Goal: Check status: Check status

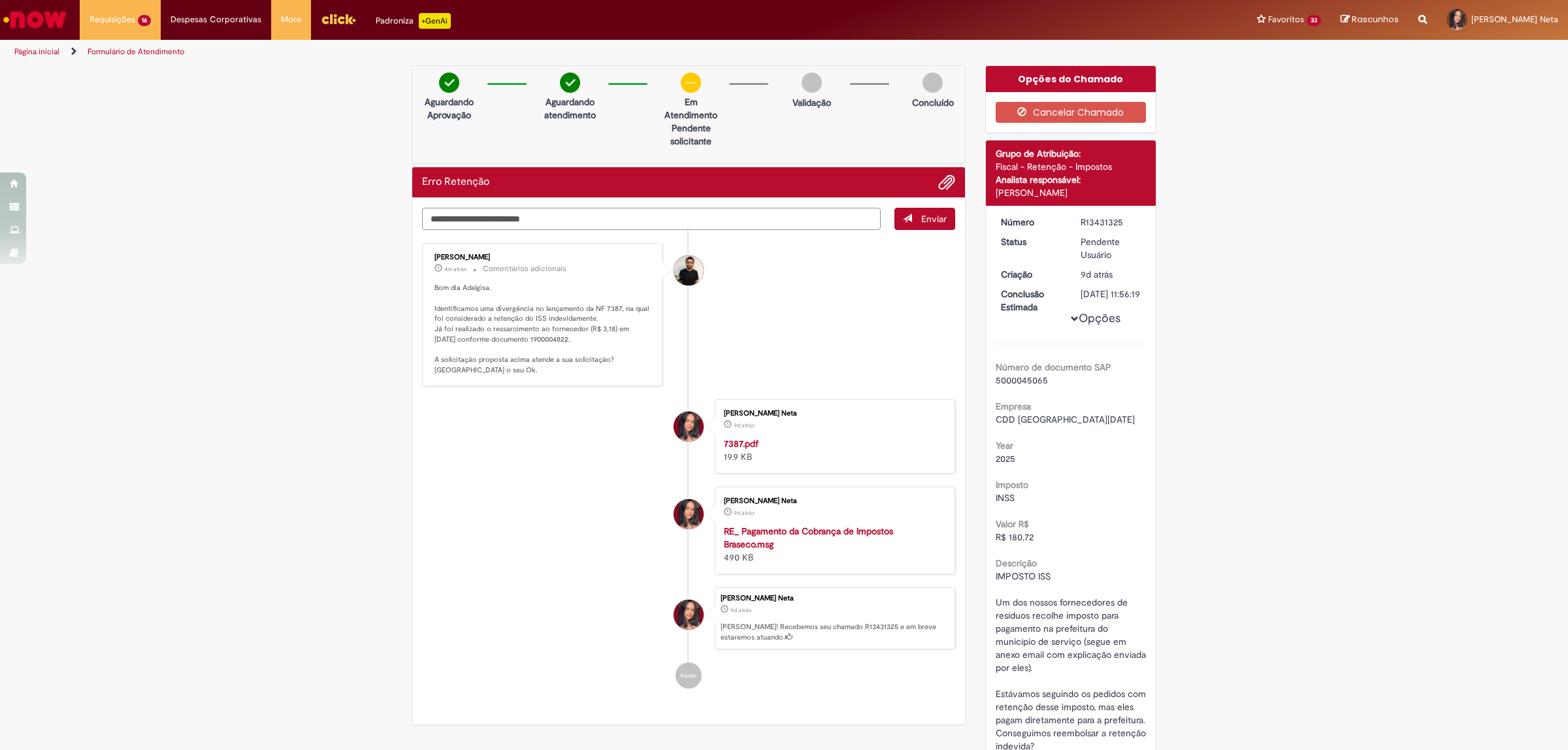
click at [525, 215] on textarea "Digite sua mensagem aqui..." at bounding box center [652, 219] width 459 height 23
type textarea "**********"
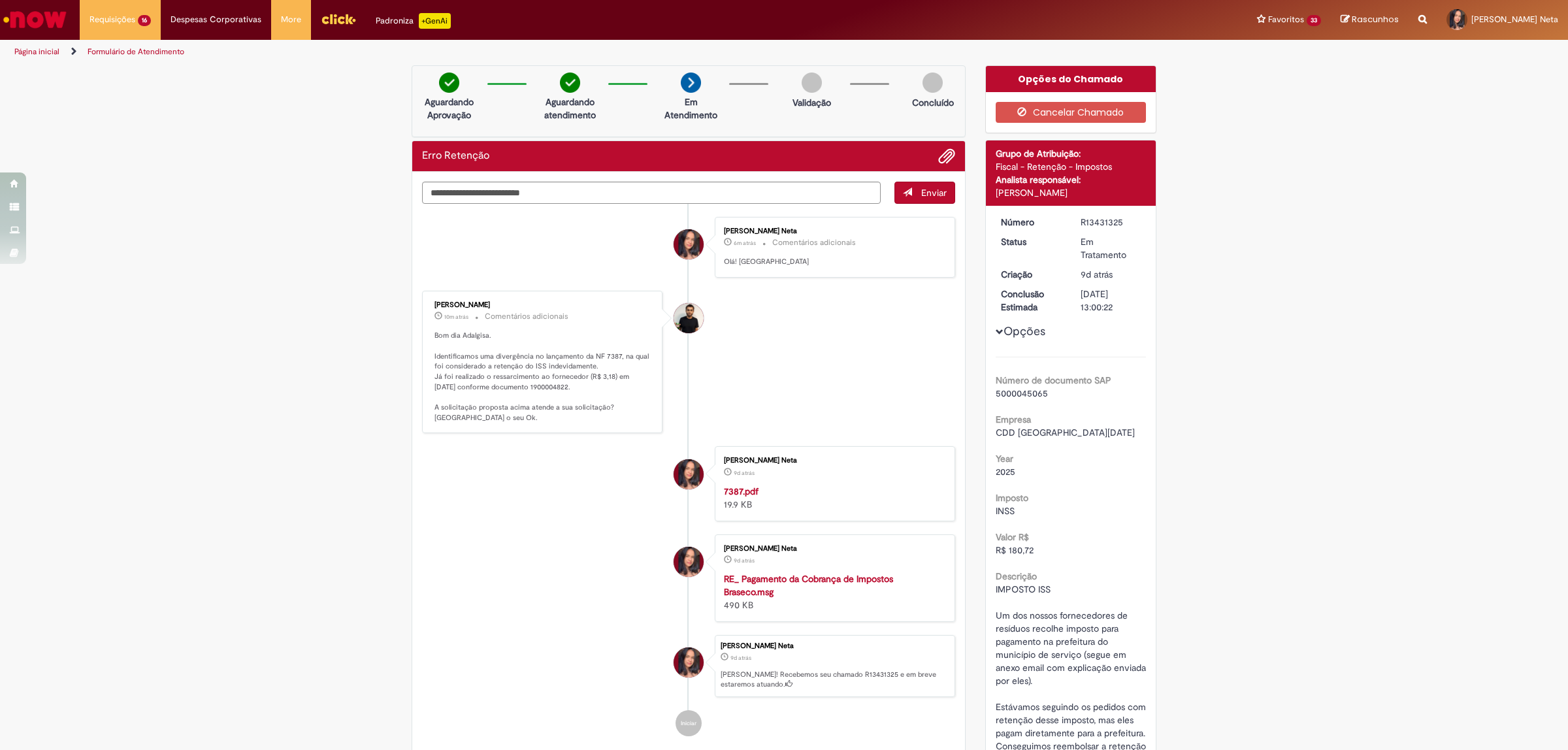
click at [591, 485] on li "[PERSON_NAME] Neta 9d atrás 9 dias atrás 7387.pdf 19.9 KB" at bounding box center [689, 483] width 534 height 74
click at [138, 407] on div "Verificar Código de Barras Aguardando Aprovação Aguardando atendimento Em Atend…" at bounding box center [784, 556] width 1568 height 982
click at [168, 269] on link "Demandas Conciliação Rota 6d atrás 6 dias atrás R13439685" at bounding box center [153, 269] width 145 height 24
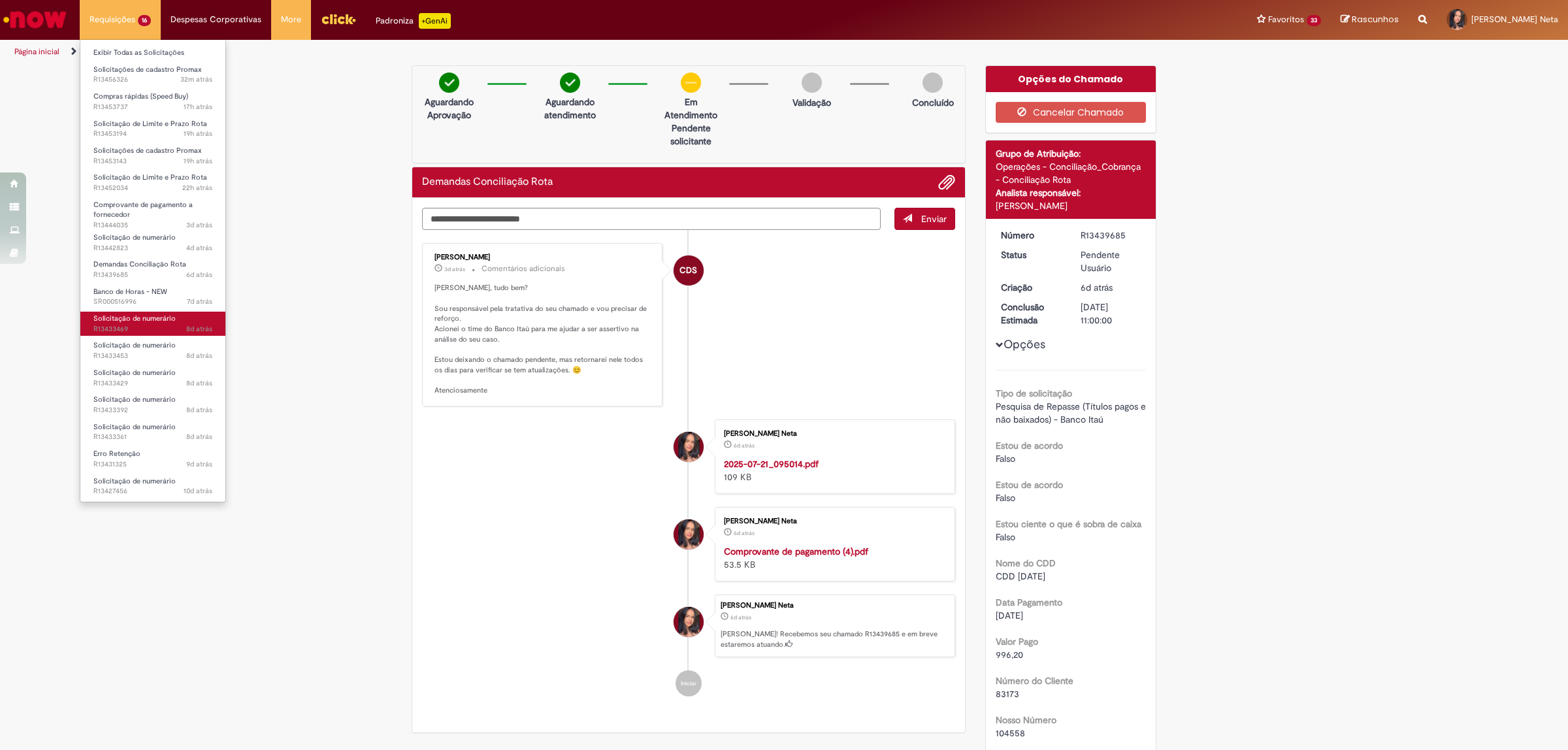
click at [168, 331] on span "8d atrás 8 dias atrás R13433469" at bounding box center [153, 329] width 119 height 11
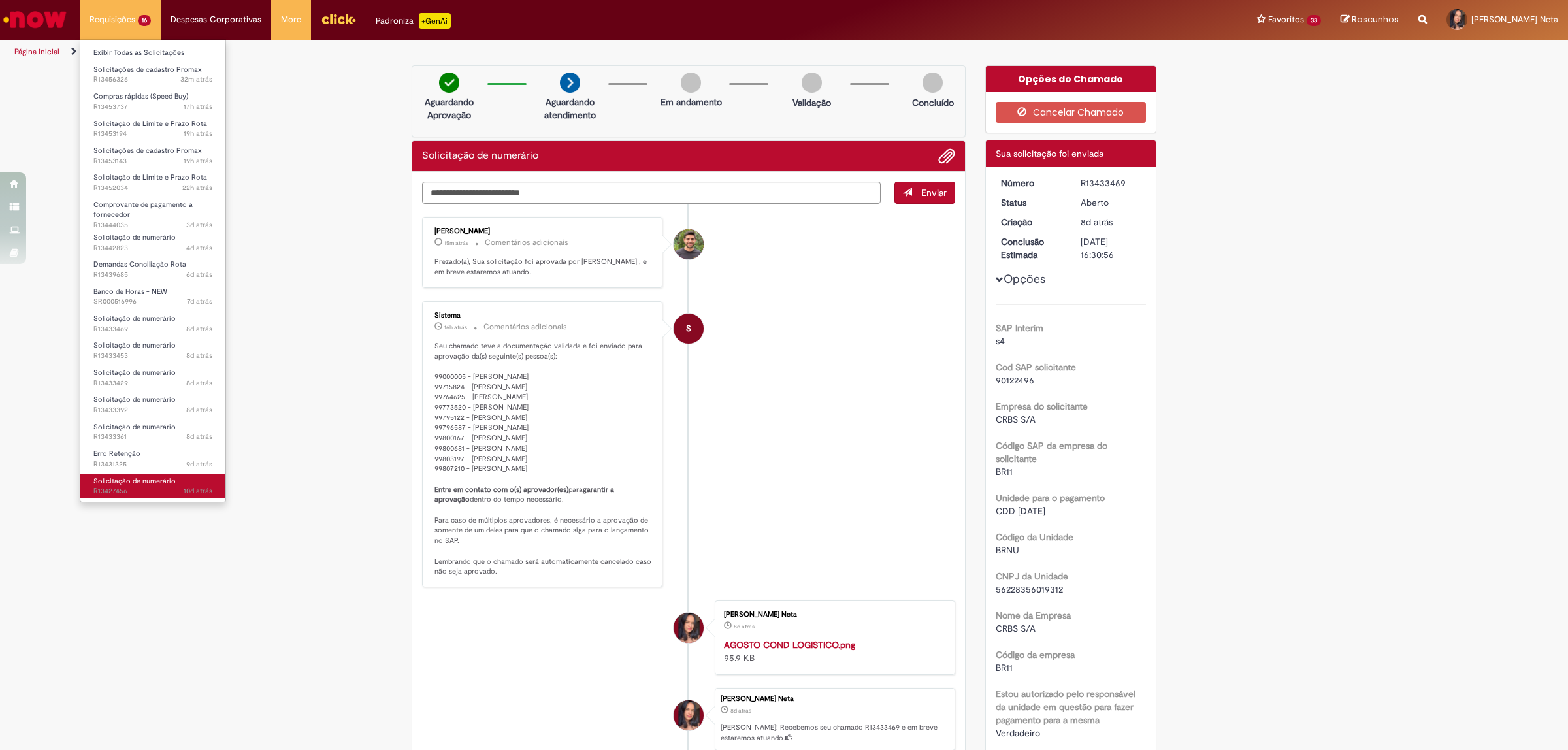
click at [165, 480] on span "Solicitação de numerário" at bounding box center [134, 480] width 82 height 10
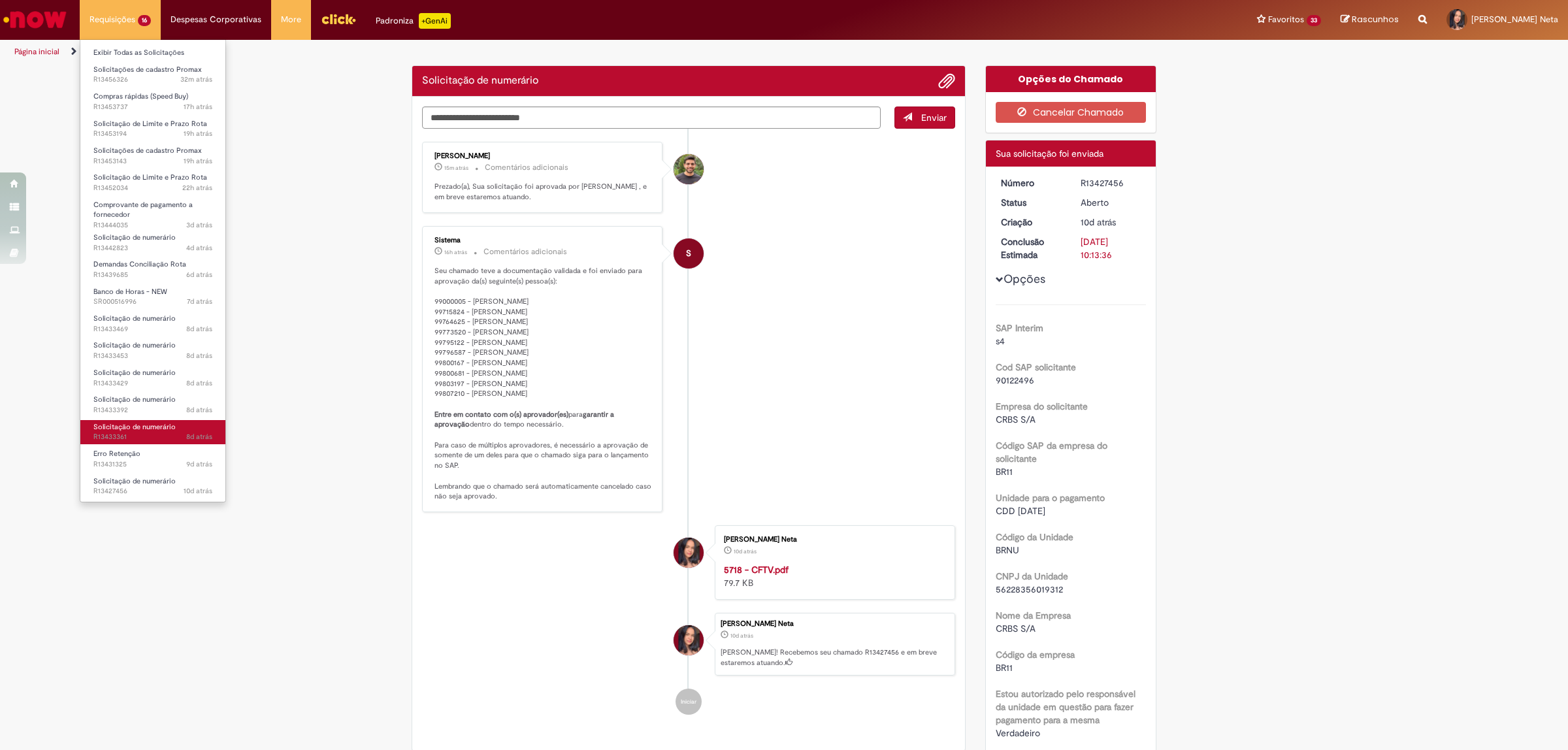
click at [168, 422] on span "Solicitação de numerário" at bounding box center [134, 427] width 82 height 10
click at [163, 396] on span "Solicitação de numerário" at bounding box center [134, 398] width 82 height 10
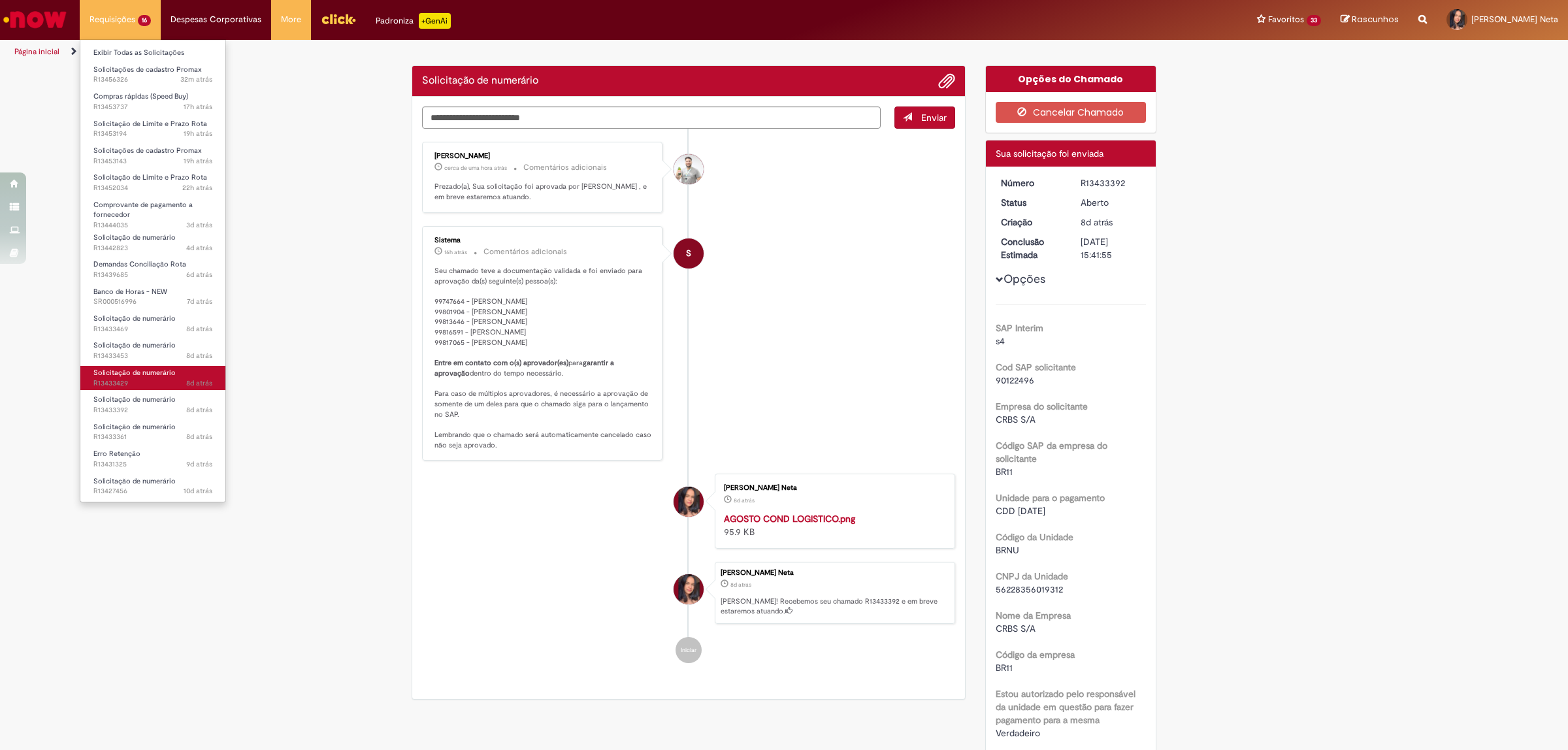
click at [161, 371] on span "Solicitação de numerário" at bounding box center [134, 372] width 82 height 10
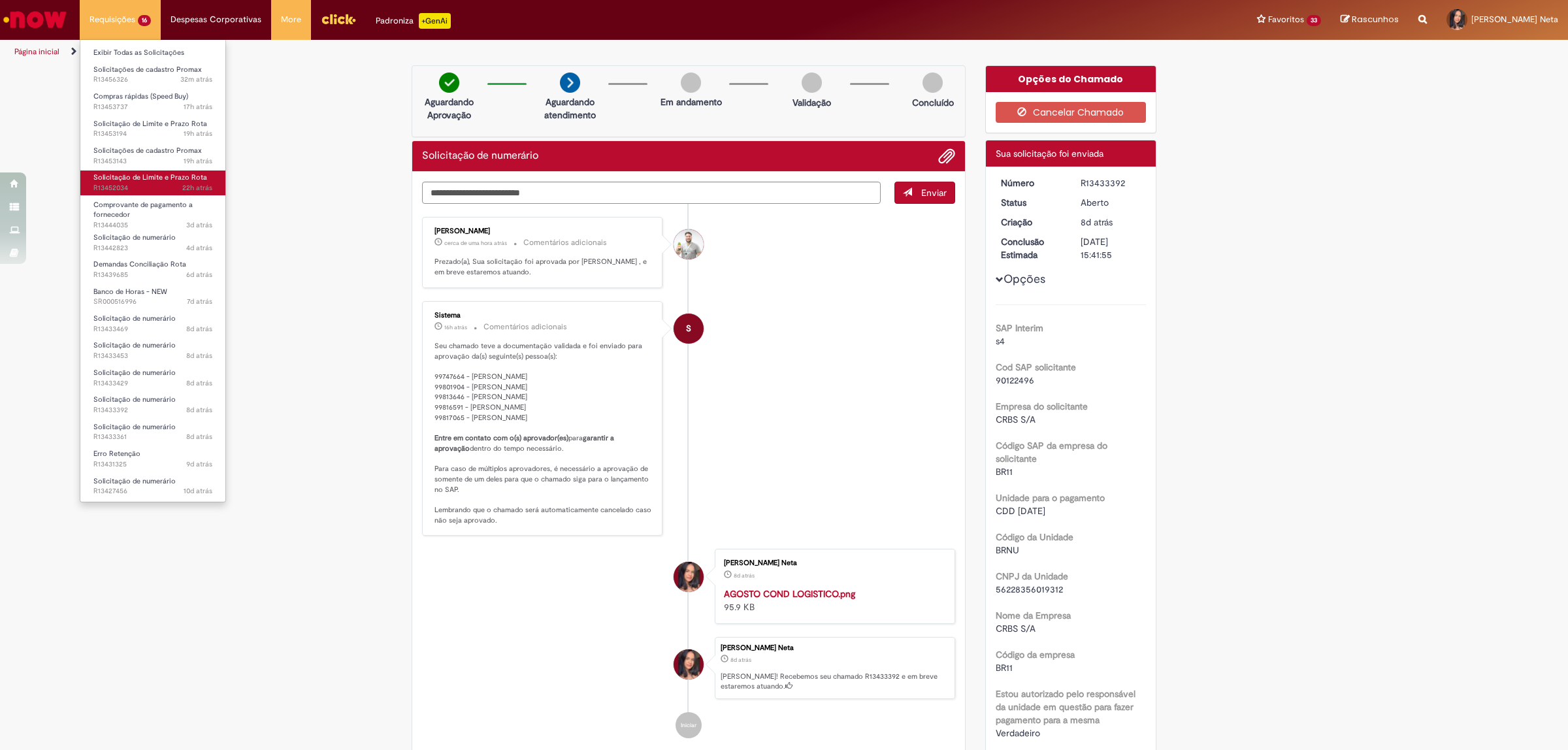
click at [155, 186] on span "22h atrás 22 horas atrás R13452034" at bounding box center [153, 188] width 119 height 11
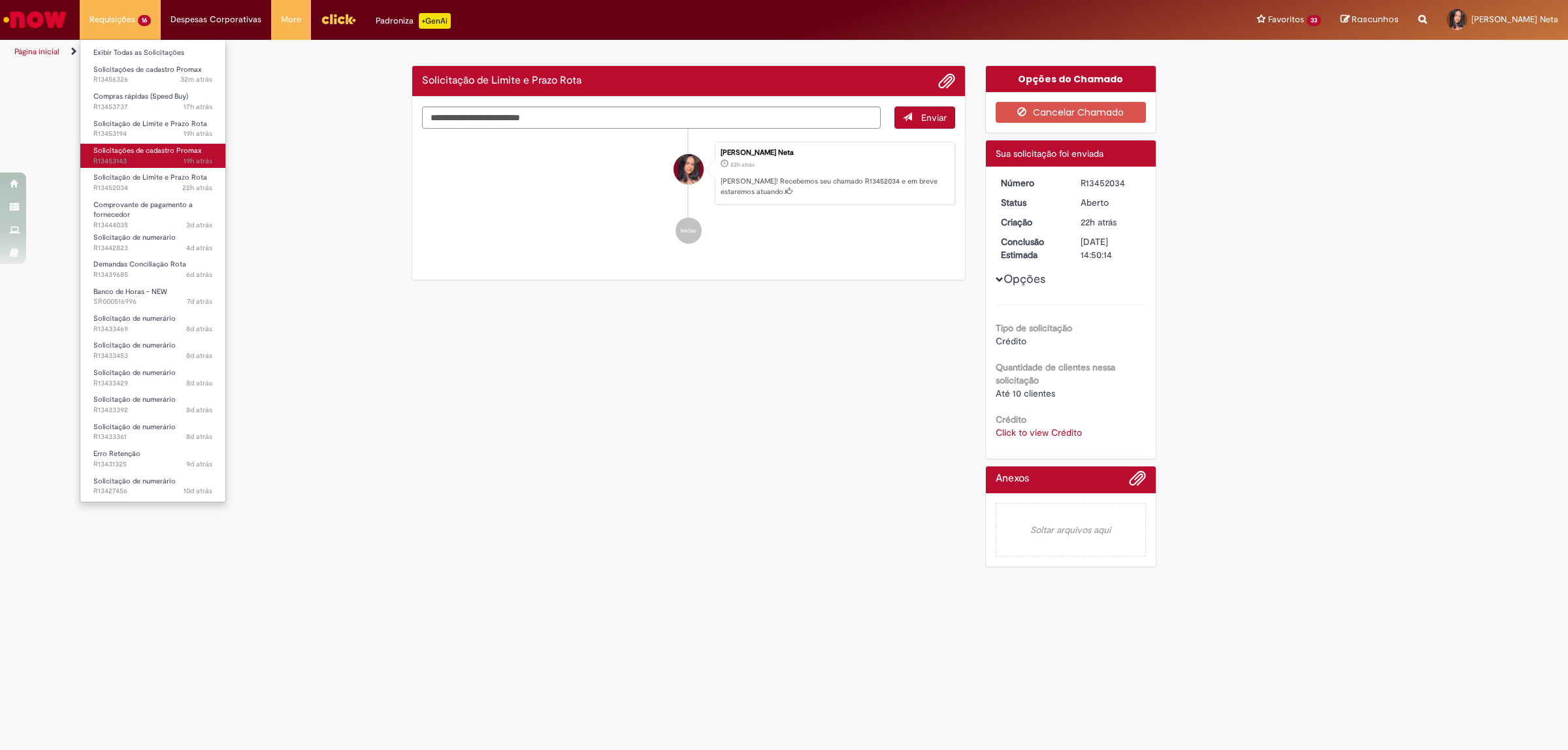
click at [153, 155] on span "Solicitações de cadastro Promax" at bounding box center [147, 150] width 108 height 10
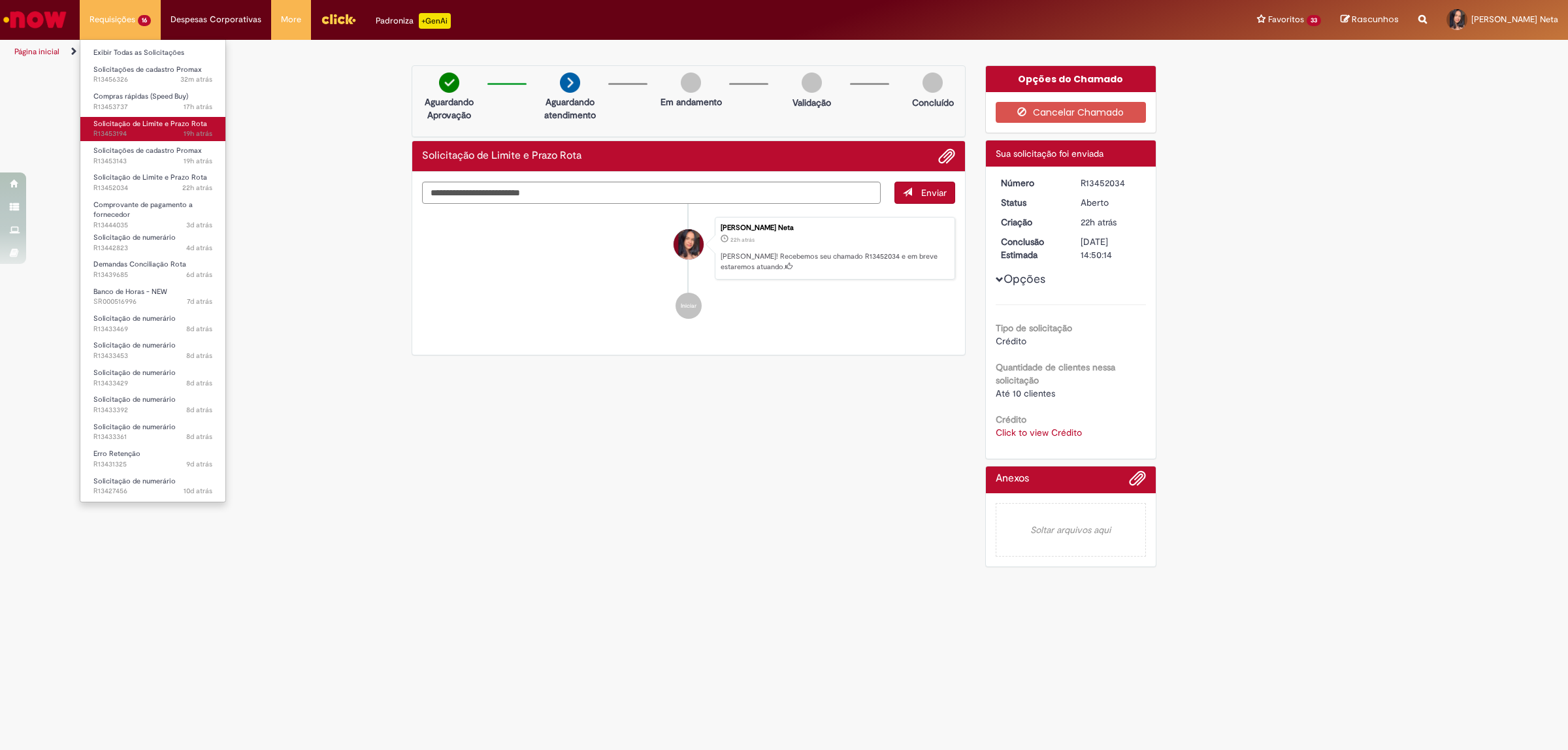
click at [154, 132] on span "19h atrás 19 horas atrás R13453194" at bounding box center [153, 134] width 119 height 11
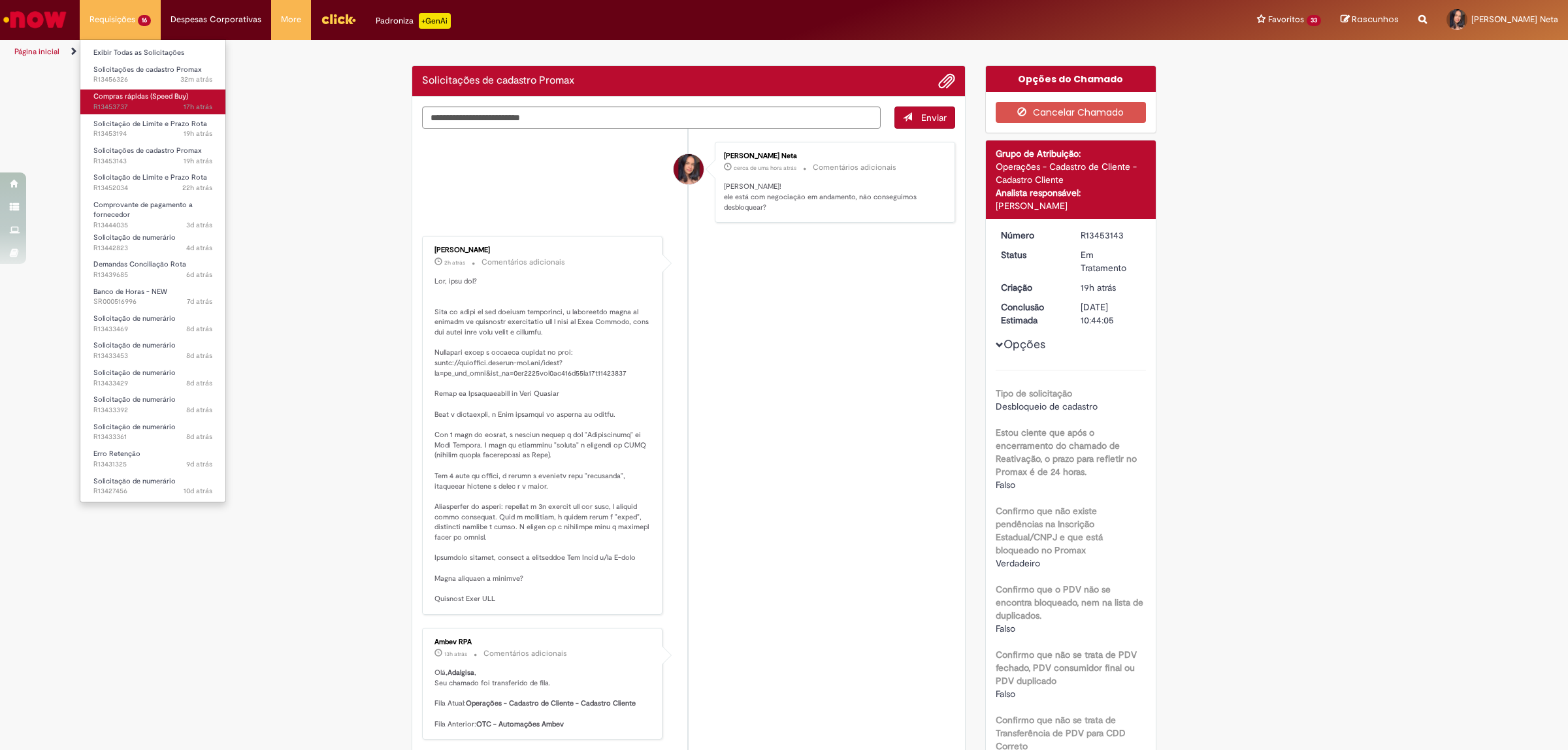
click at [154, 109] on span "17h atrás 17 horas atrás R13453737" at bounding box center [153, 108] width 119 height 11
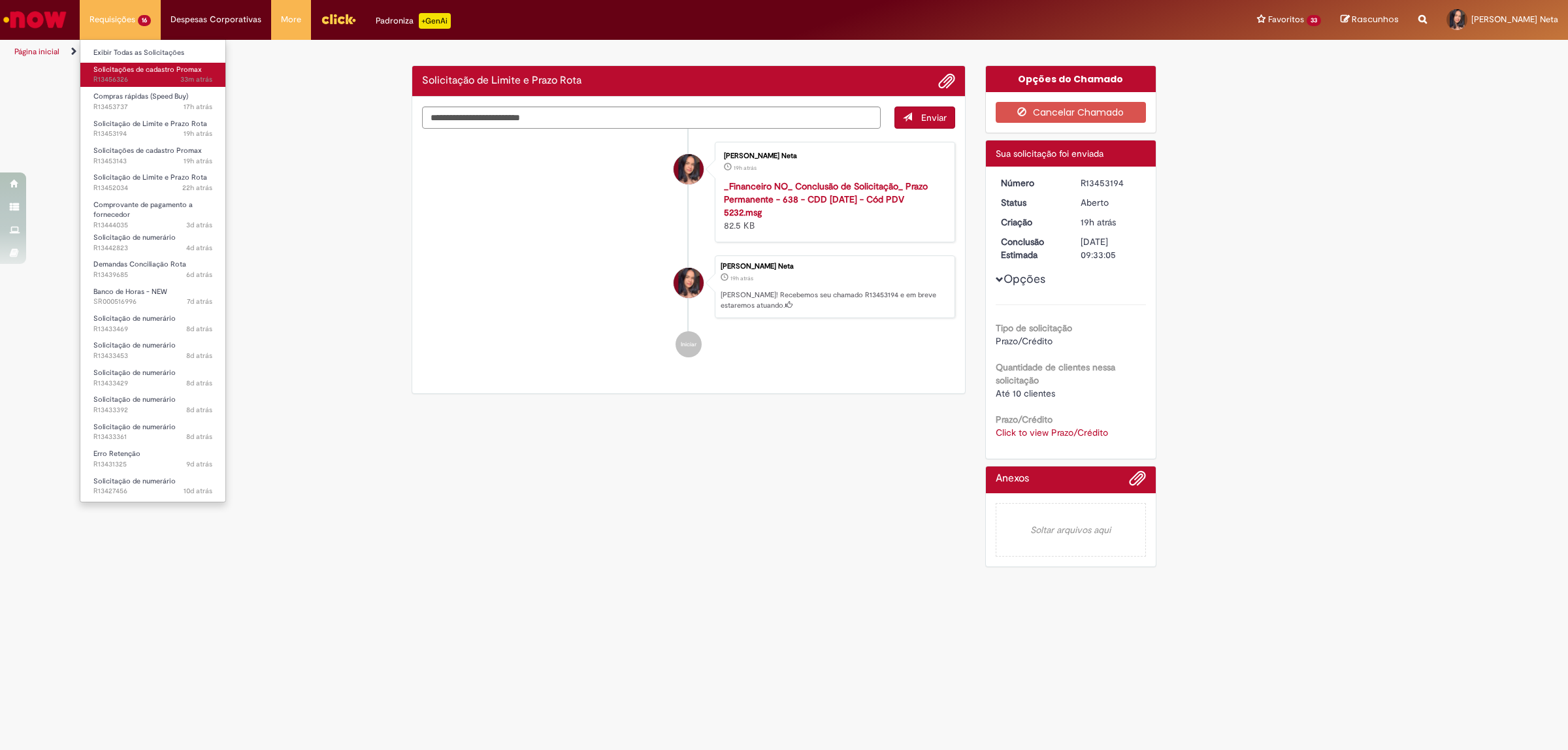
click at [178, 80] on span "33m atrás 33 minutos atrás R13456326" at bounding box center [153, 79] width 119 height 11
